Goal: Find specific page/section: Find specific page/section

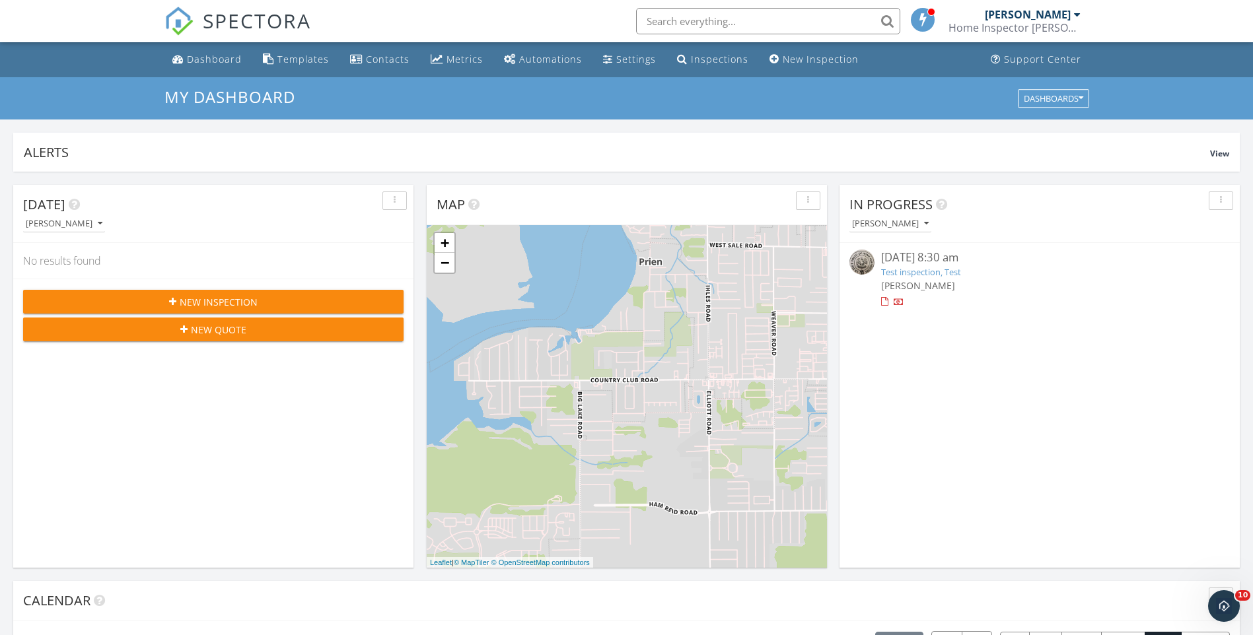
click at [684, 20] on input "text" at bounding box center [768, 21] width 264 height 26
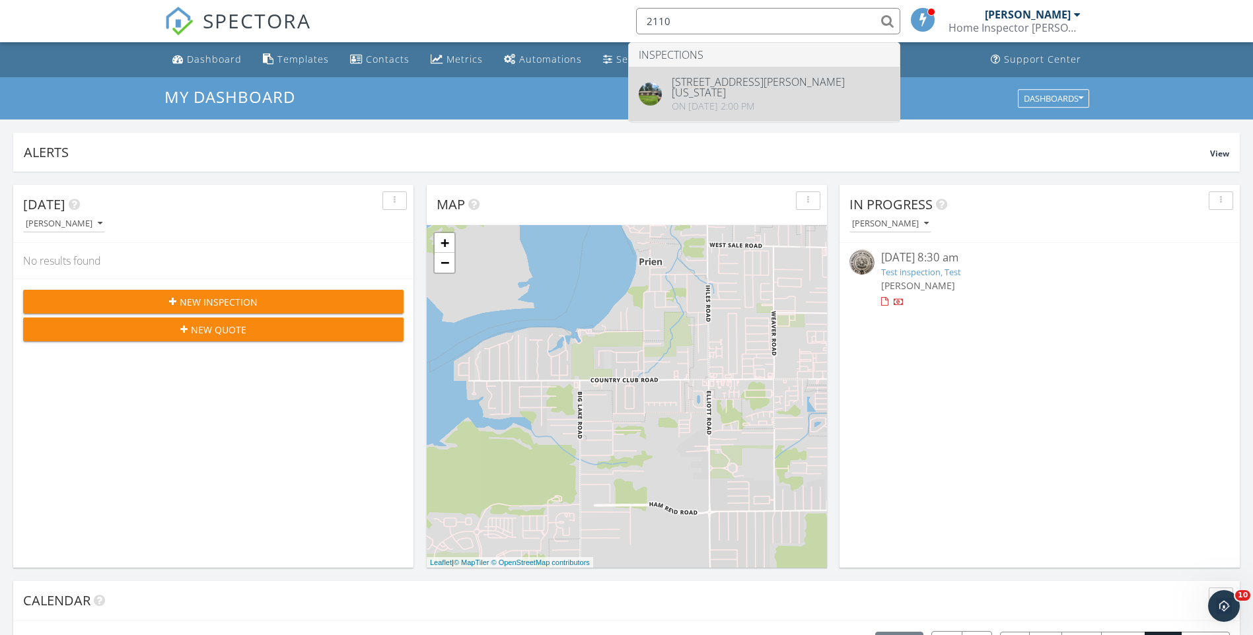
type input "2110"
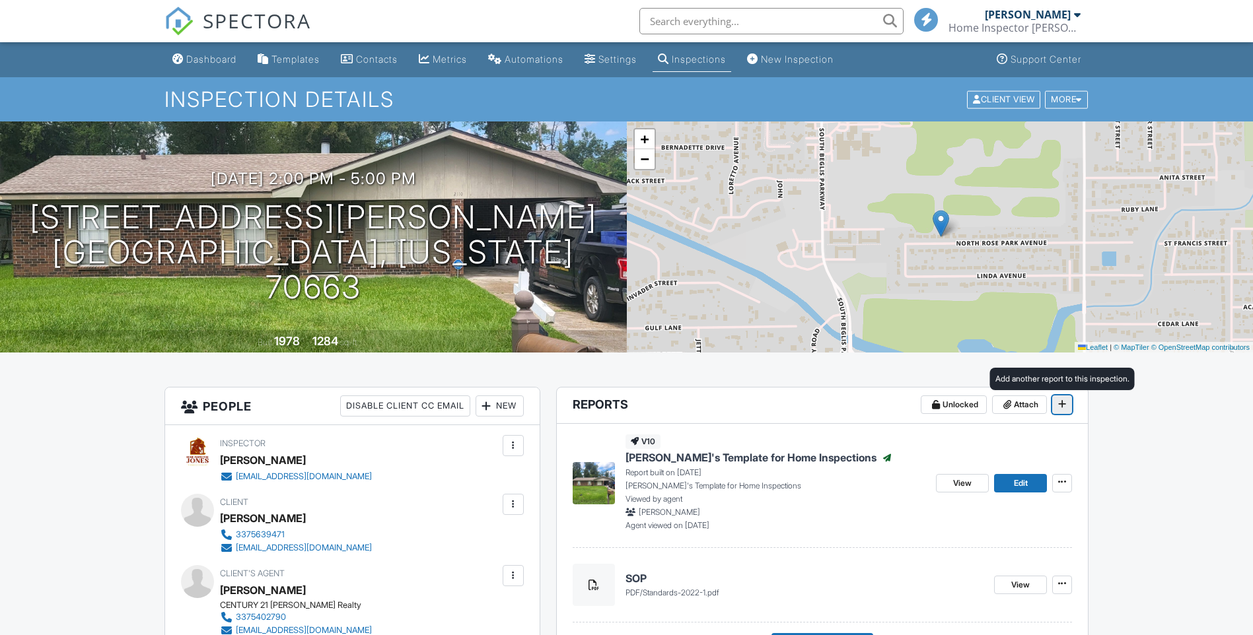
click at [1062, 405] on icon at bounding box center [1062, 404] width 8 height 9
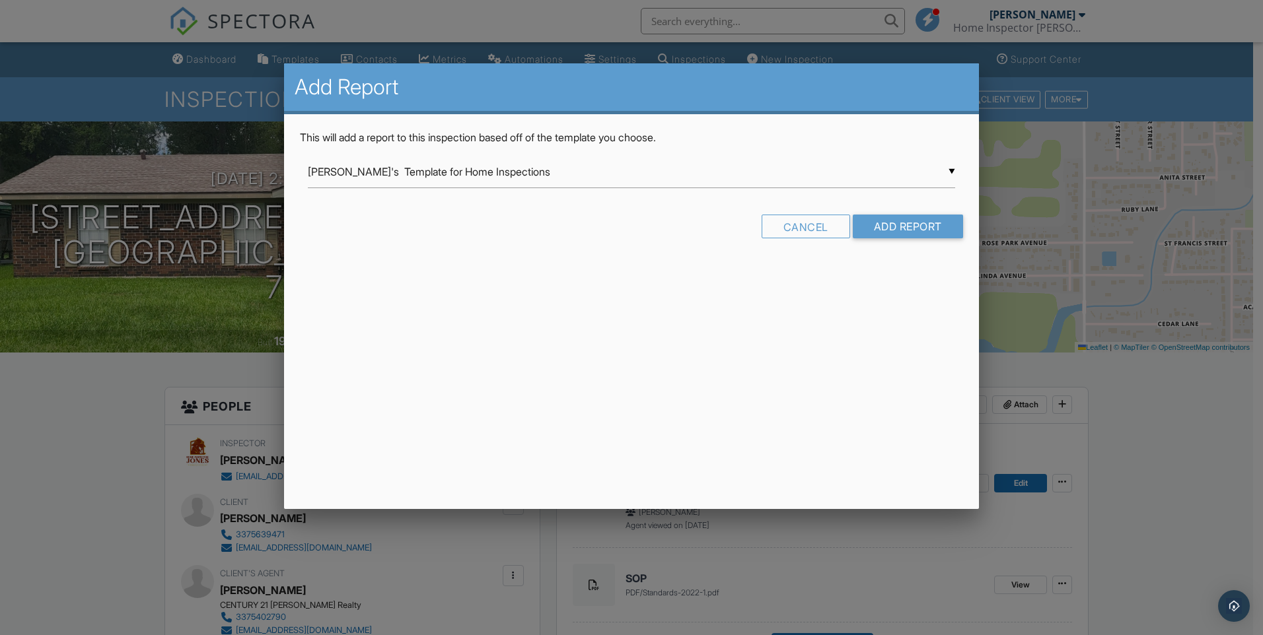
click at [1195, 498] on div at bounding box center [631, 331] width 1263 height 795
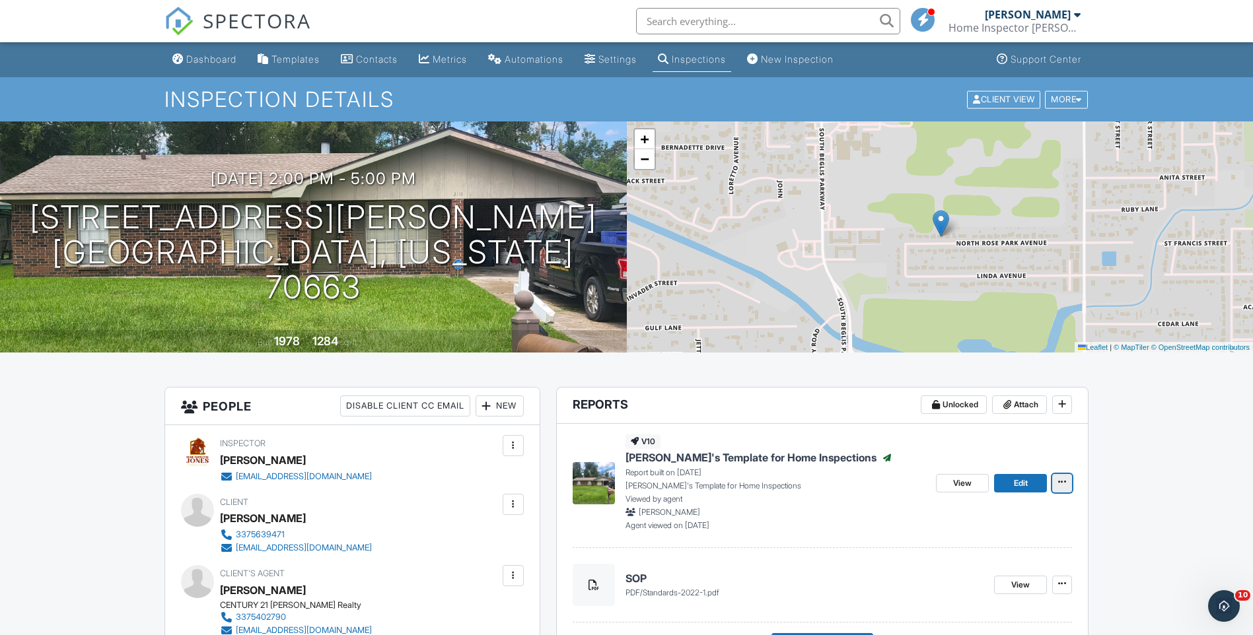
click at [1059, 481] on icon at bounding box center [1062, 482] width 8 height 9
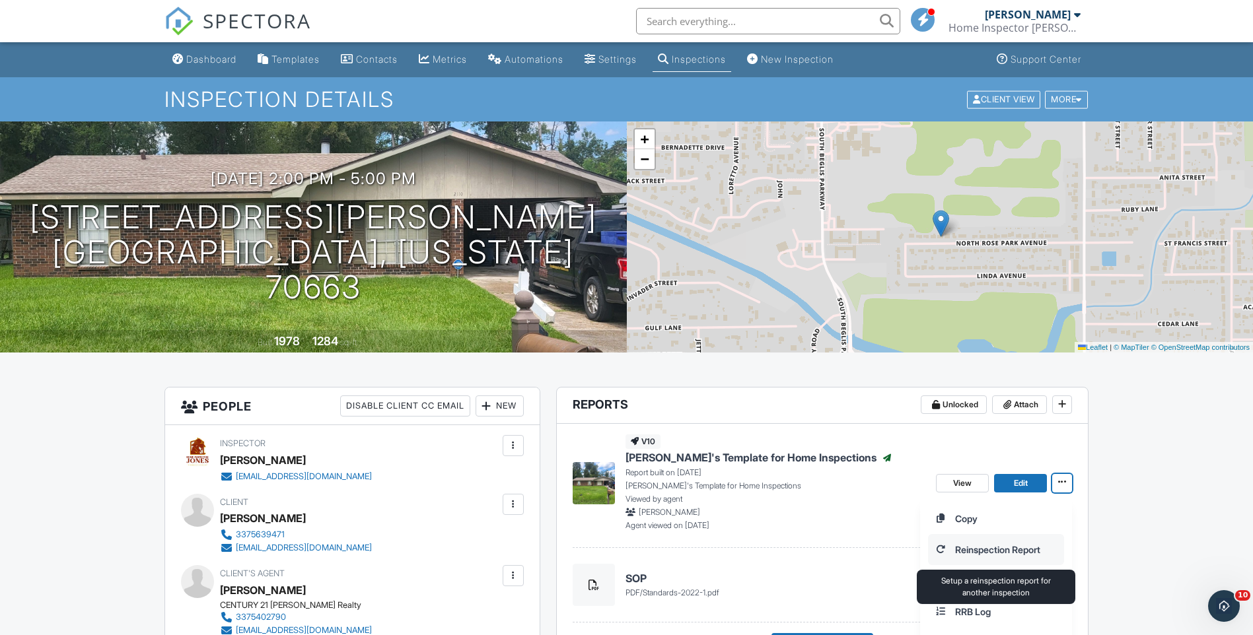
click at [1017, 550] on input "Reinspection Report" at bounding box center [996, 550] width 135 height 30
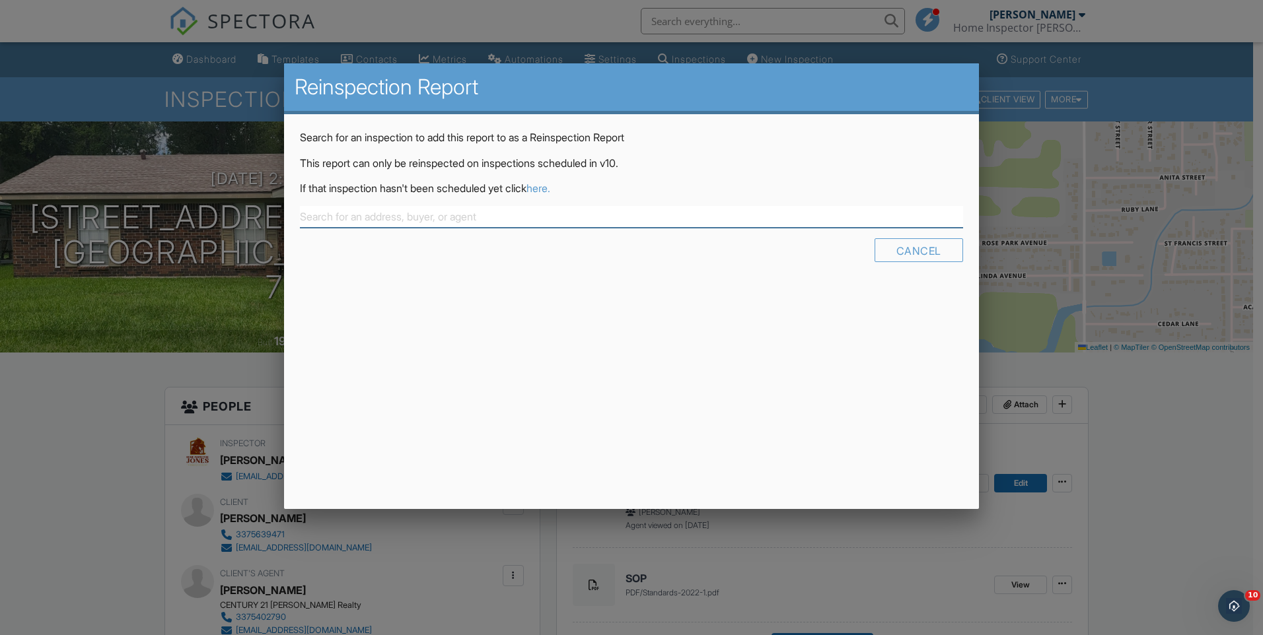
click at [375, 219] on input "text" at bounding box center [631, 217] width 663 height 22
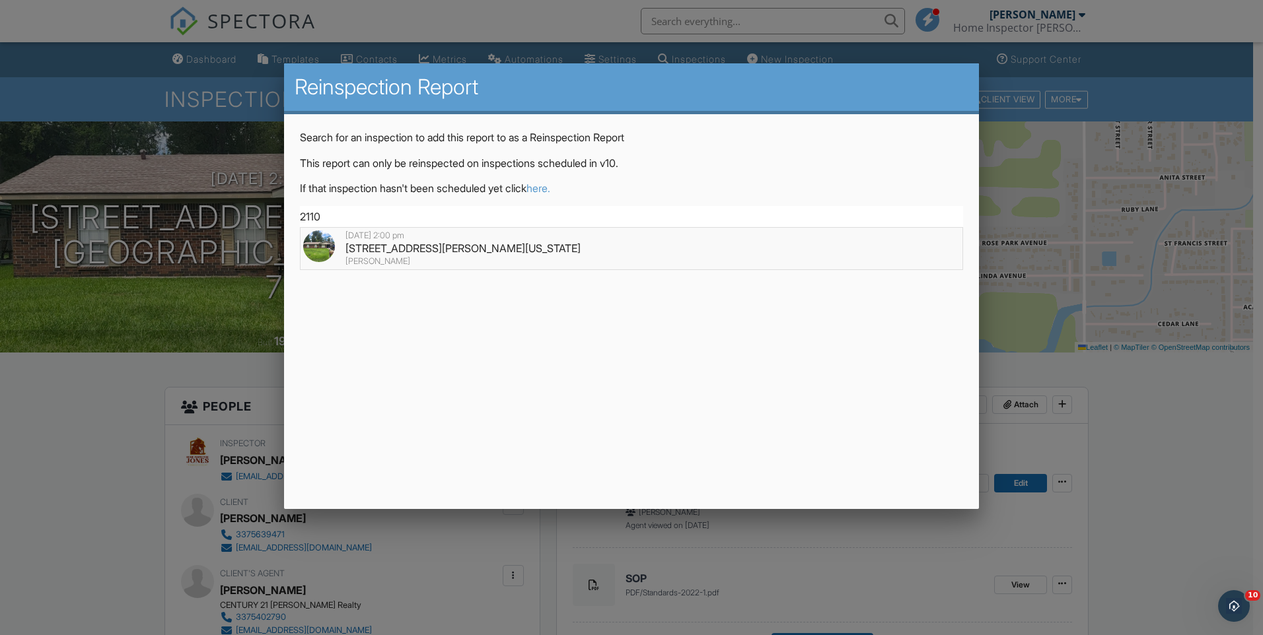
click at [458, 246] on div "2110 North Rose Park Ave, Sulphur, Louisiana 70663" at bounding box center [631, 248] width 657 height 15
type input "2110 North Rose Park Ave, Sulphur, Louisiana 70663"
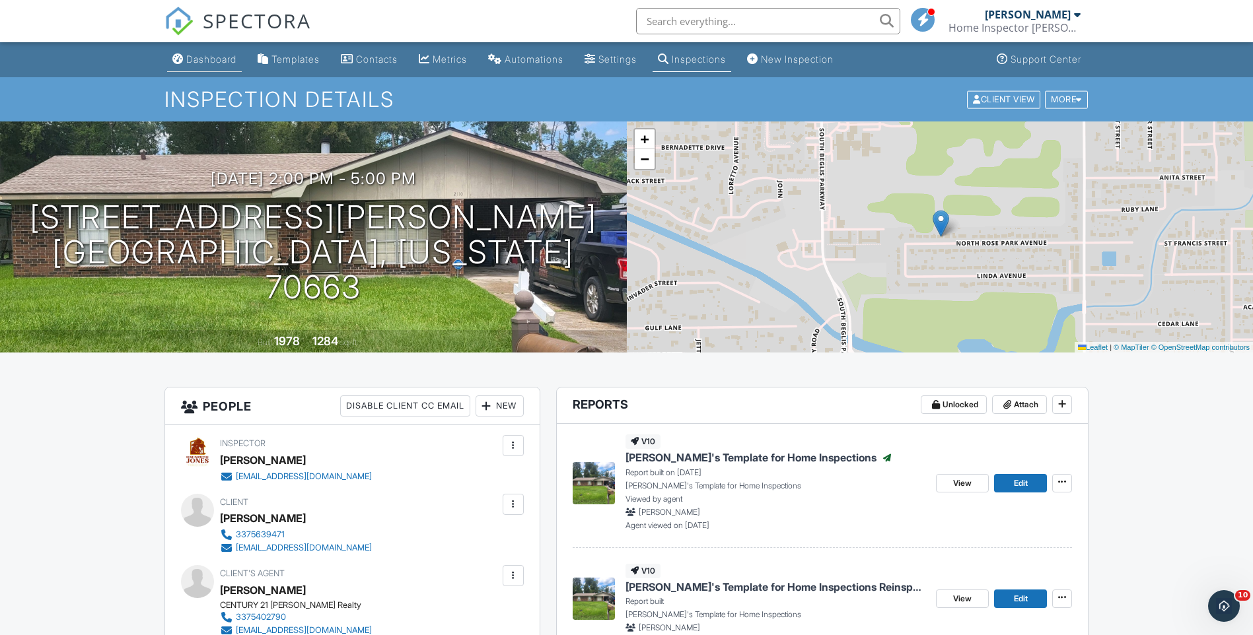
click at [200, 61] on div "Dashboard" at bounding box center [211, 59] width 50 height 11
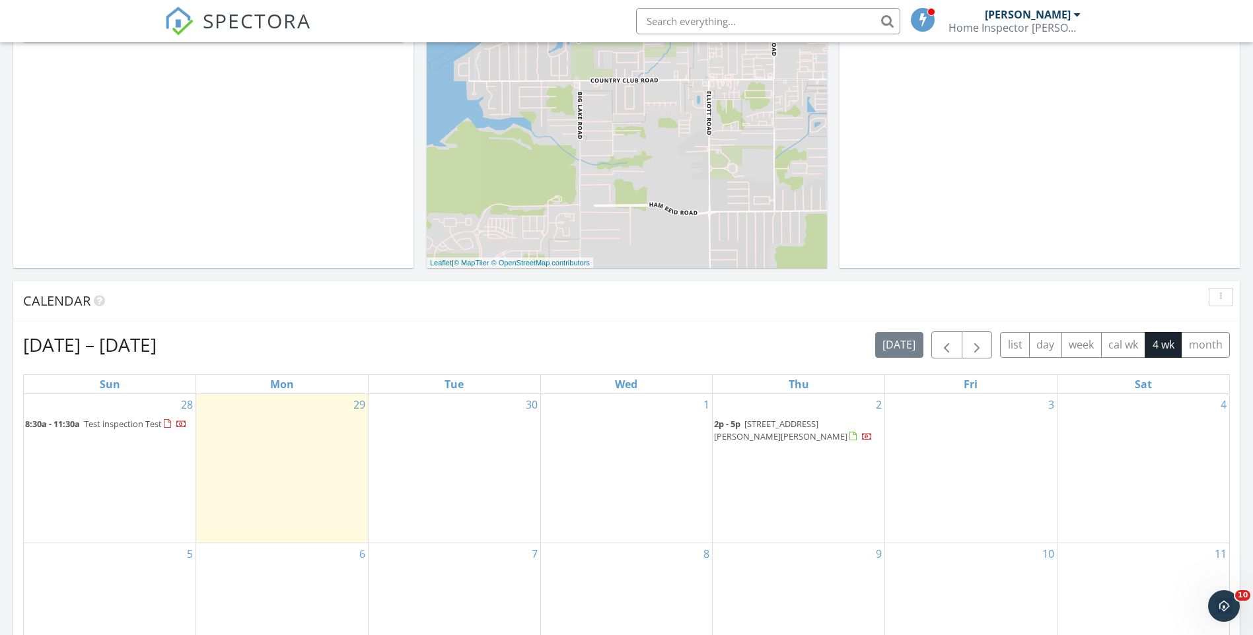
scroll to position [330, 0]
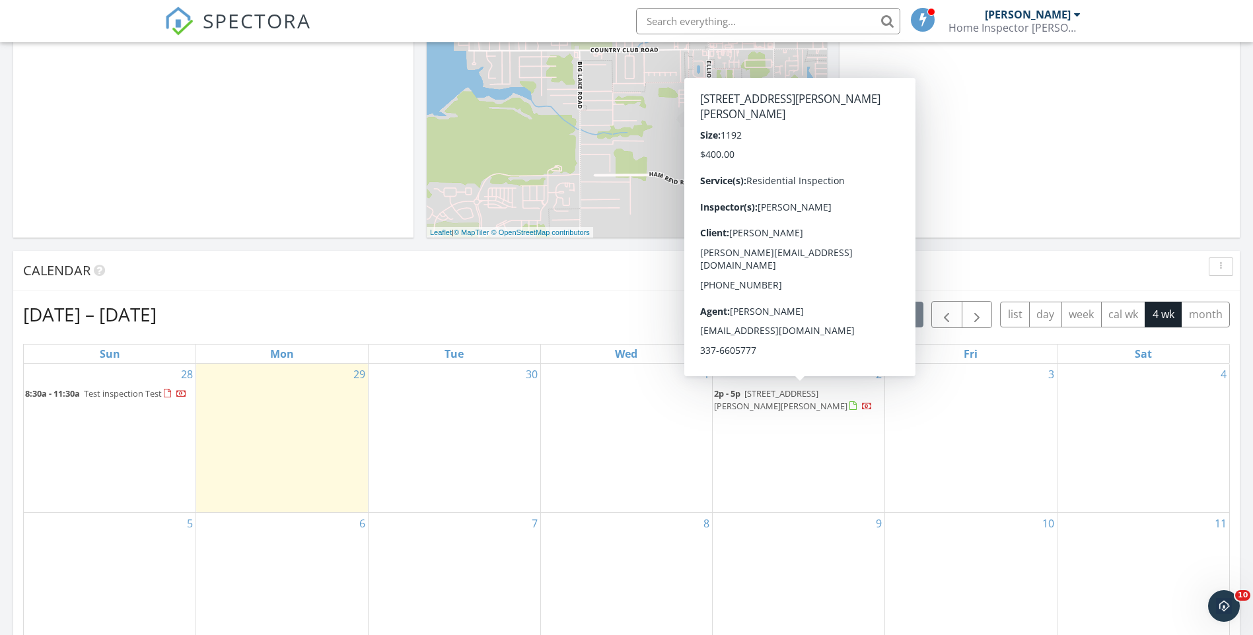
click at [812, 390] on span "[STREET_ADDRESS][PERSON_NAME][PERSON_NAME]" at bounding box center [780, 400] width 133 height 24
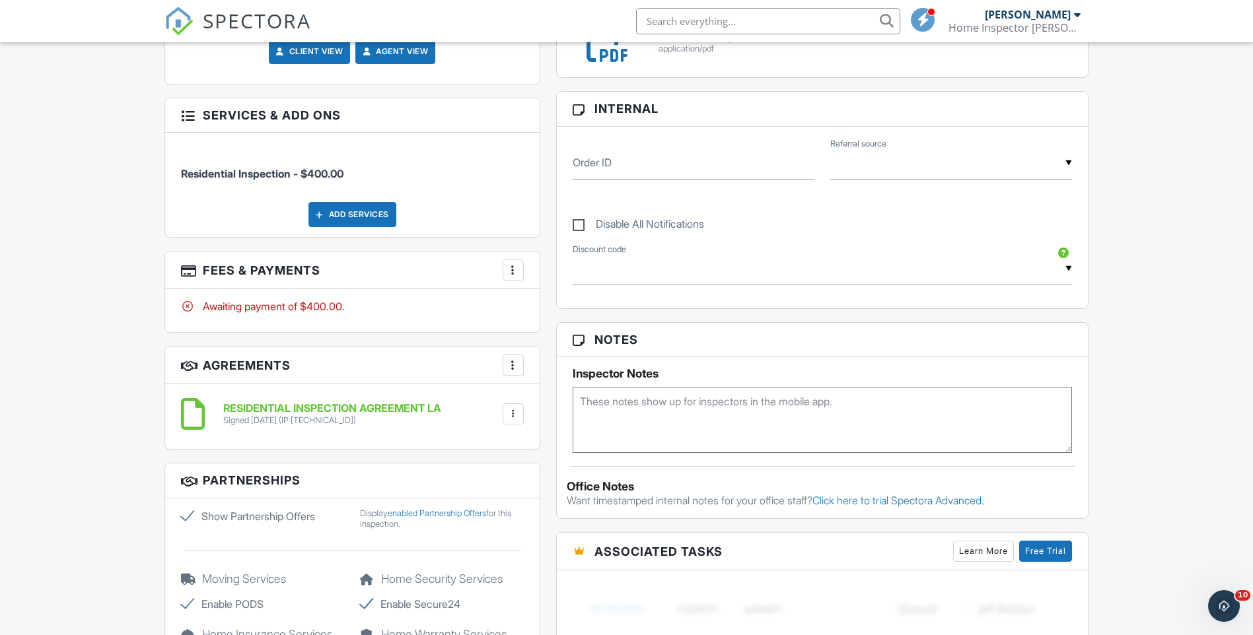
scroll to position [793, 0]
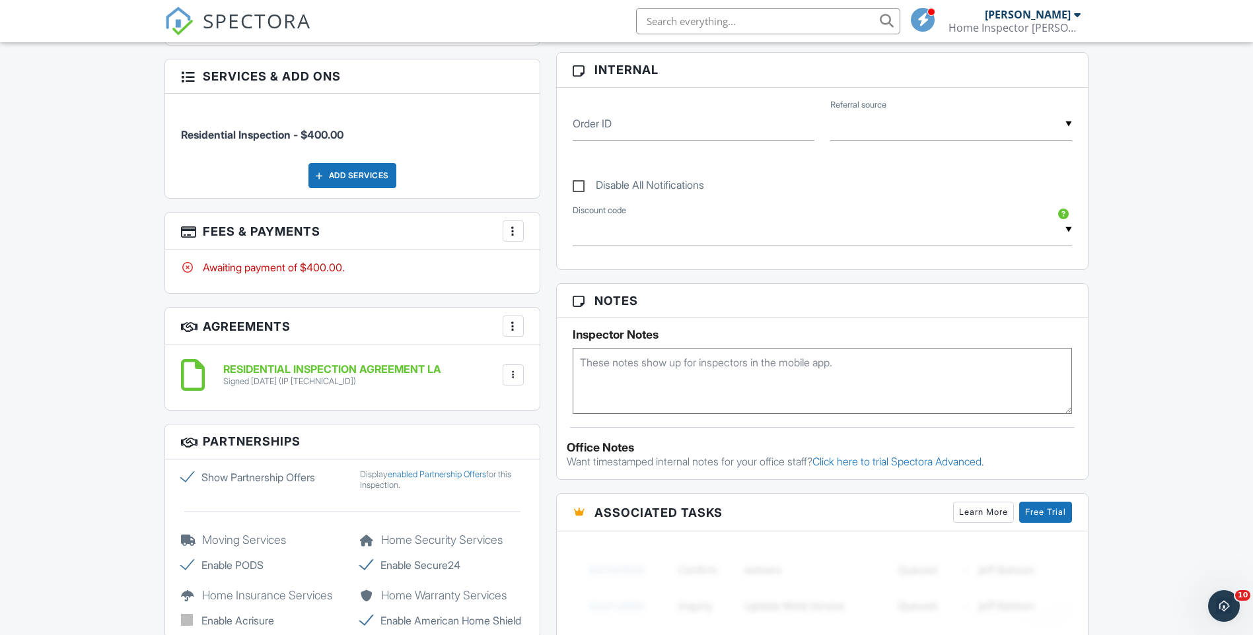
click at [717, 375] on textarea at bounding box center [823, 381] width 500 height 66
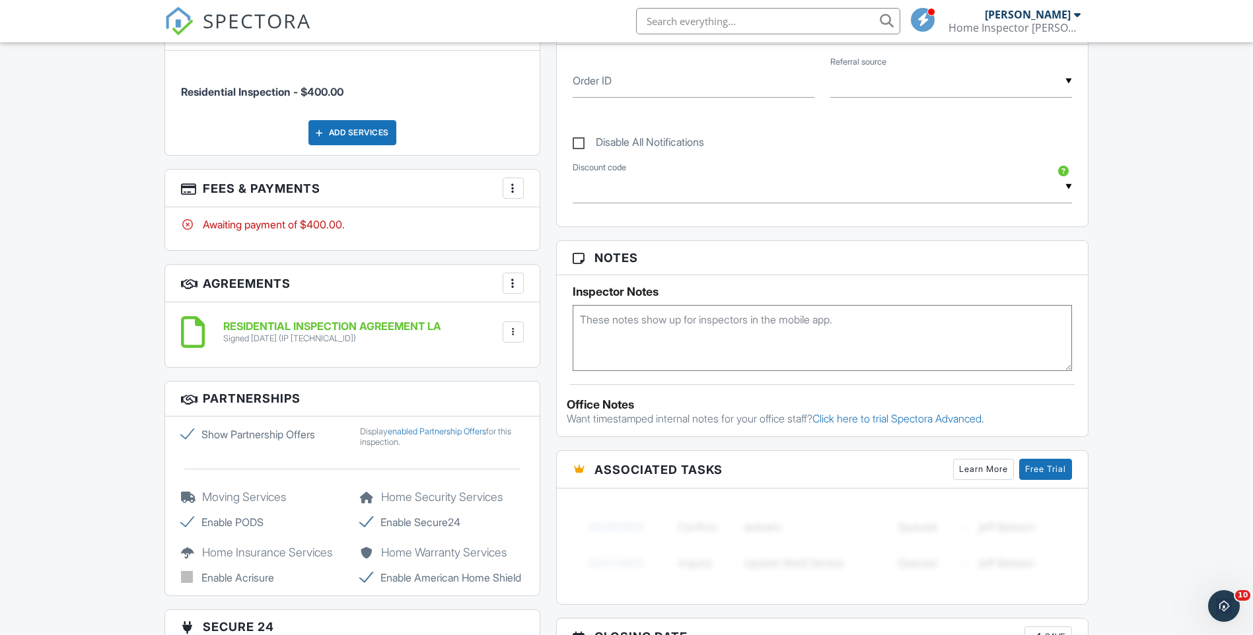
scroll to position [859, 0]
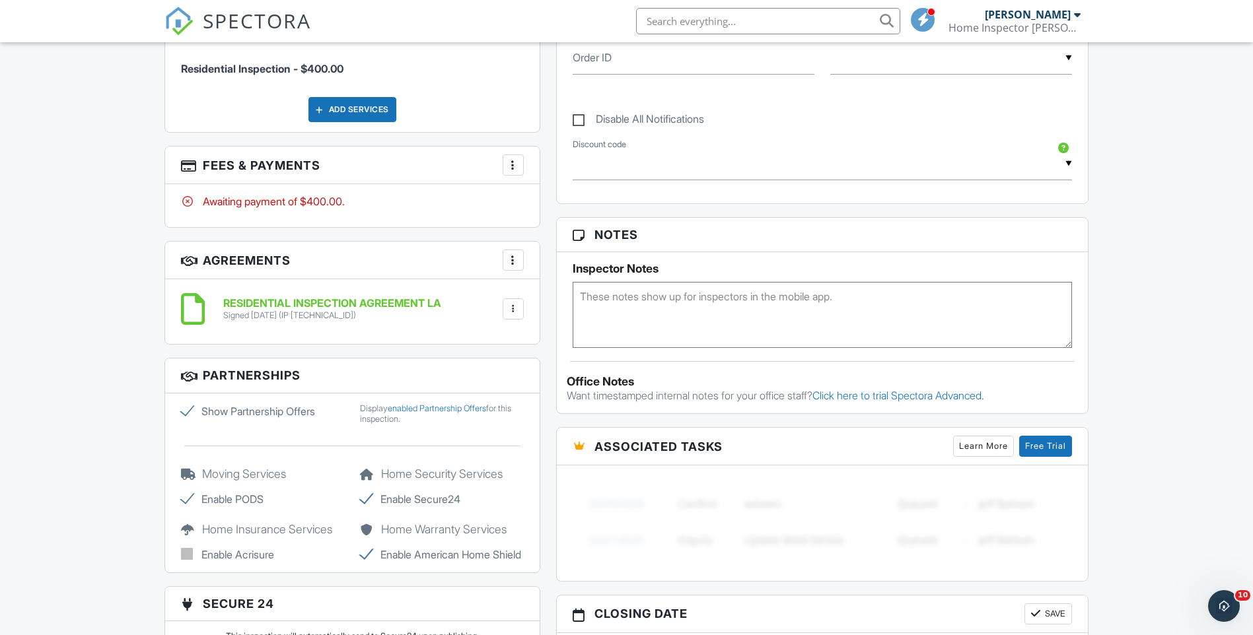
click at [756, 320] on textarea at bounding box center [823, 315] width 500 height 66
type textarea "1945"
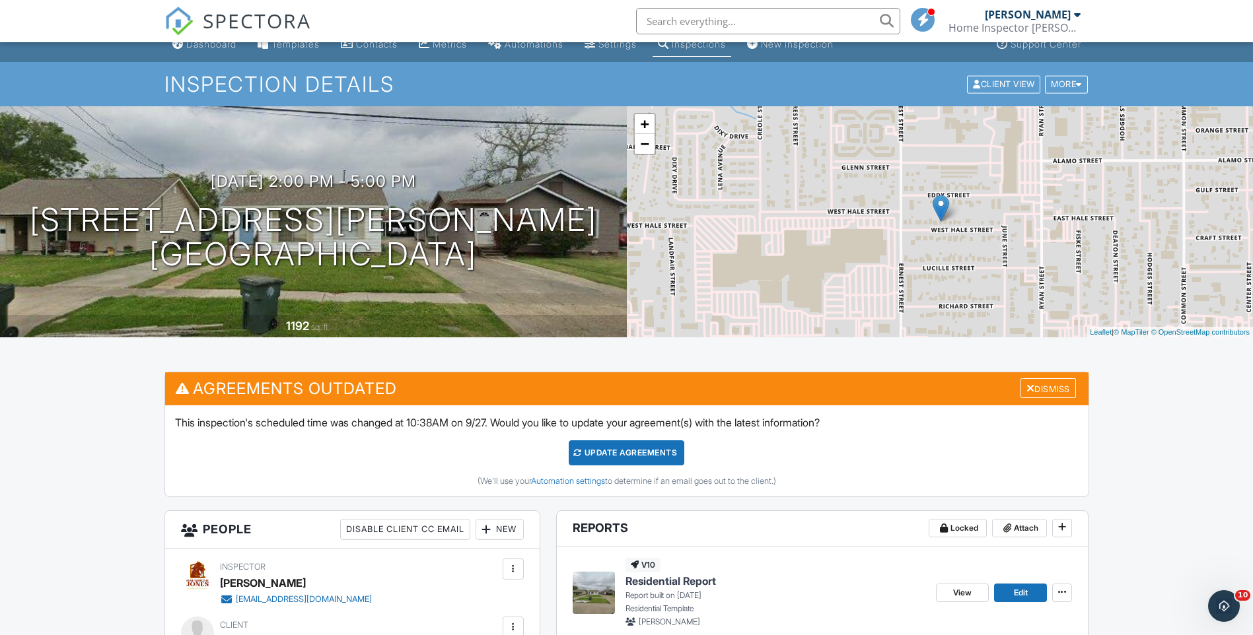
scroll to position [15, 0]
